Goal: Information Seeking & Learning: Learn about a topic

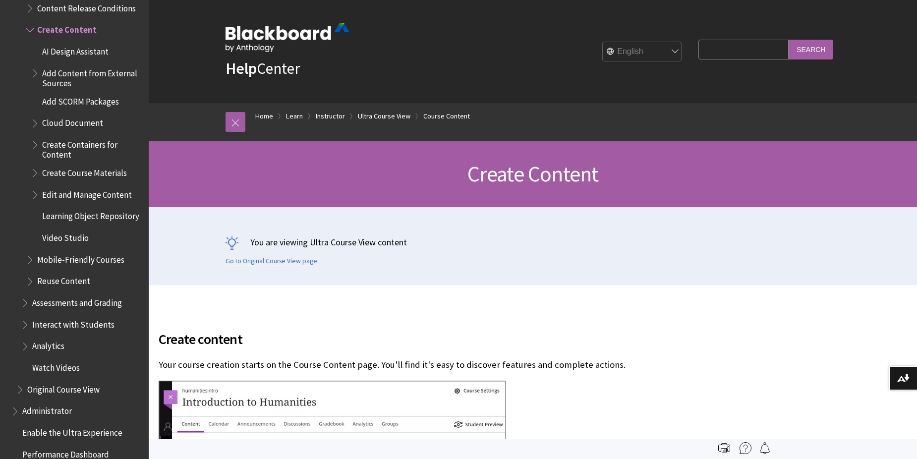
click at [75, 66] on span "Add Content from External Sources" at bounding box center [92, 76] width 100 height 23
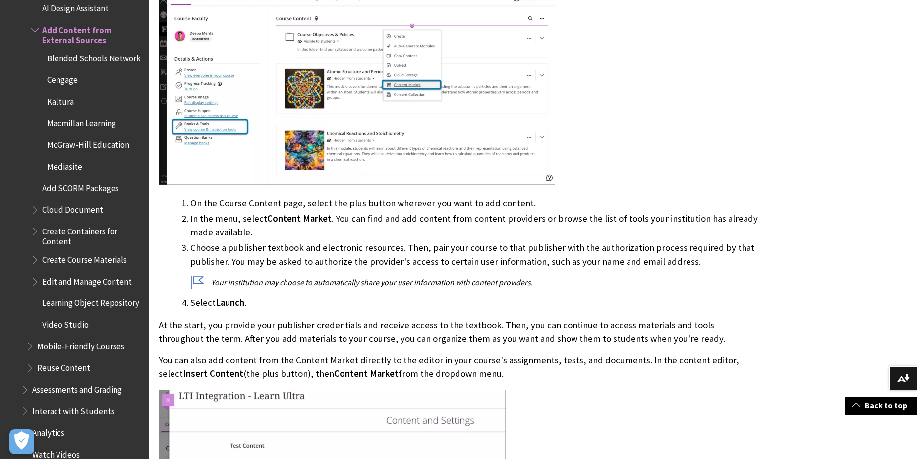
scroll to position [482, 0]
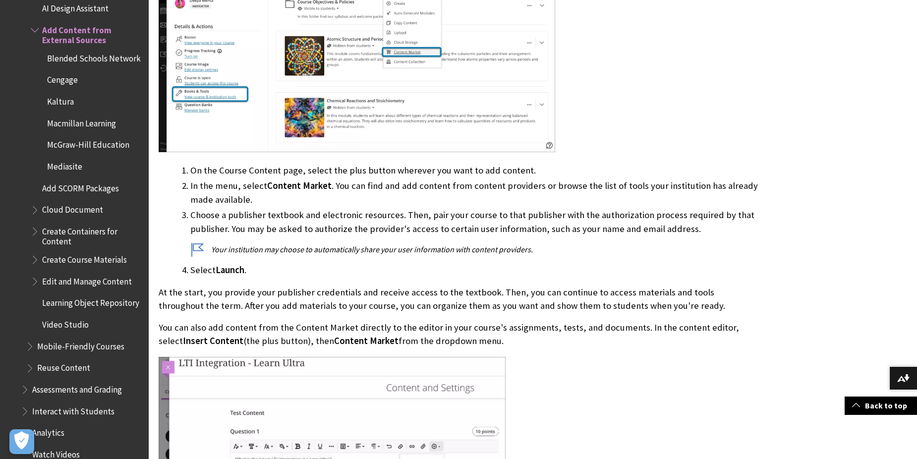
click at [68, 330] on span "Video Studio" at bounding box center [65, 322] width 47 height 13
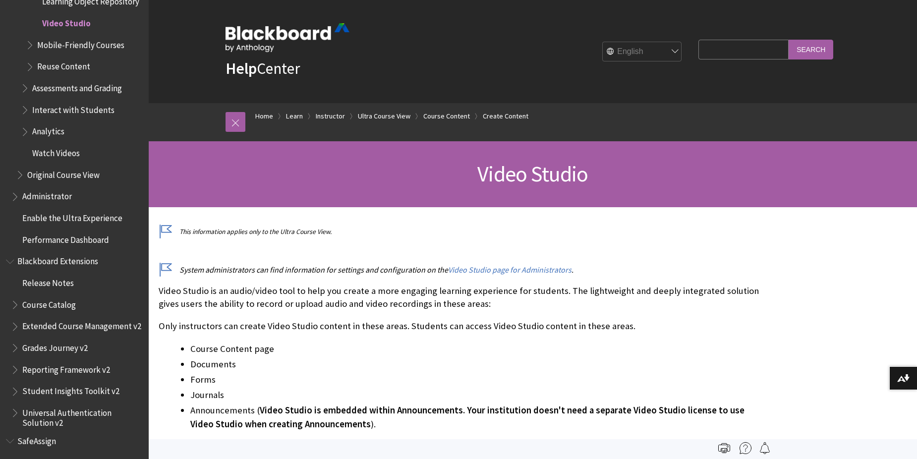
click at [53, 155] on span "Watch Videos" at bounding box center [56, 151] width 48 height 13
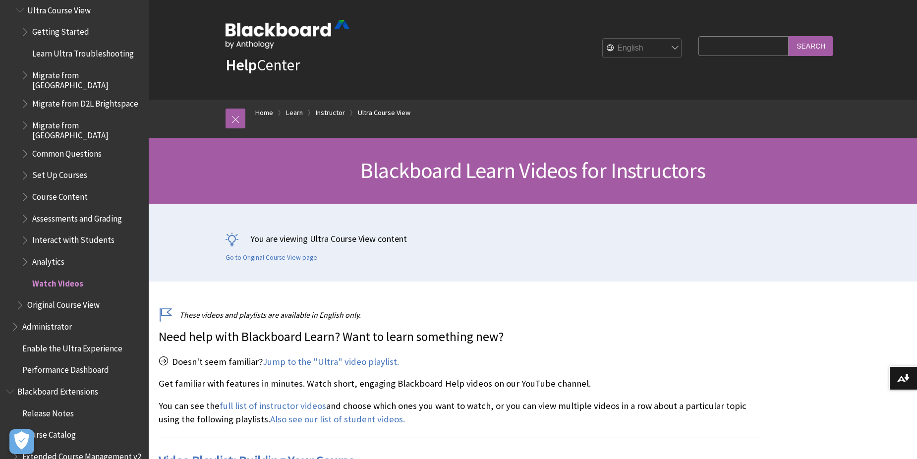
scroll to position [1206, 0]
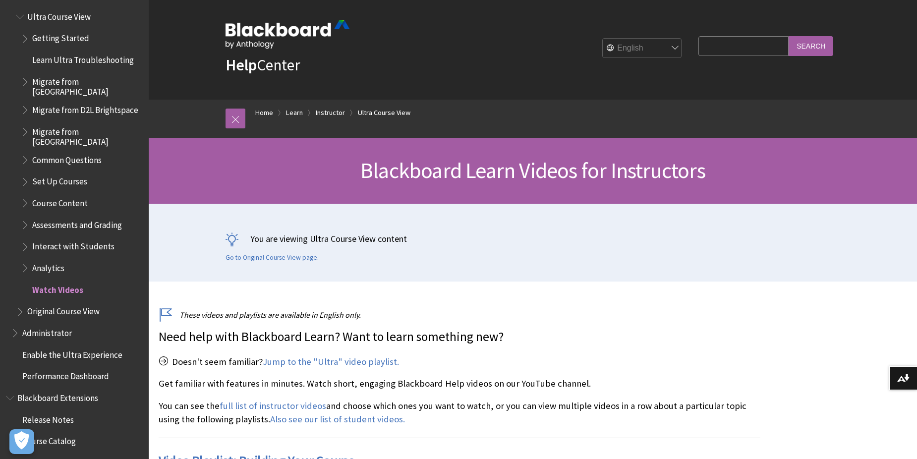
click at [724, 41] on input "Search Query" at bounding box center [743, 45] width 90 height 19
type input "Adding a video"
click at [814, 43] on input "Search" at bounding box center [811, 45] width 45 height 19
click at [812, 46] on input "Search" at bounding box center [811, 45] width 45 height 19
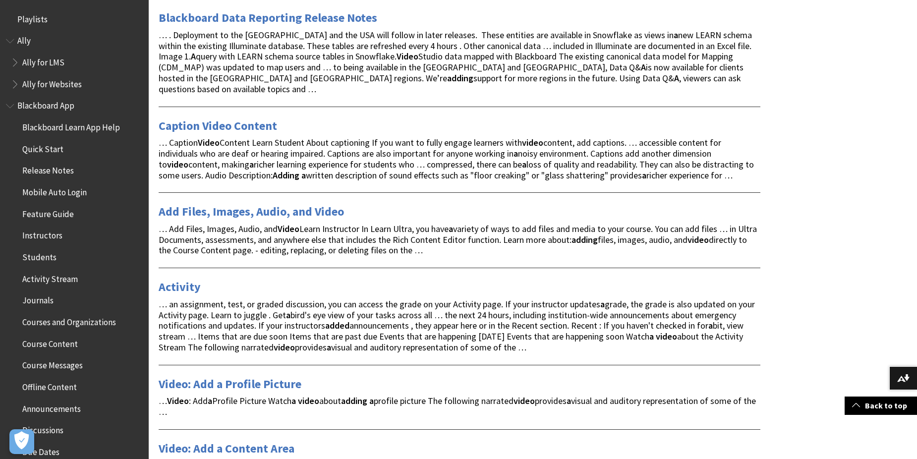
scroll to position [1064, 0]
